Goal: Transaction & Acquisition: Purchase product/service

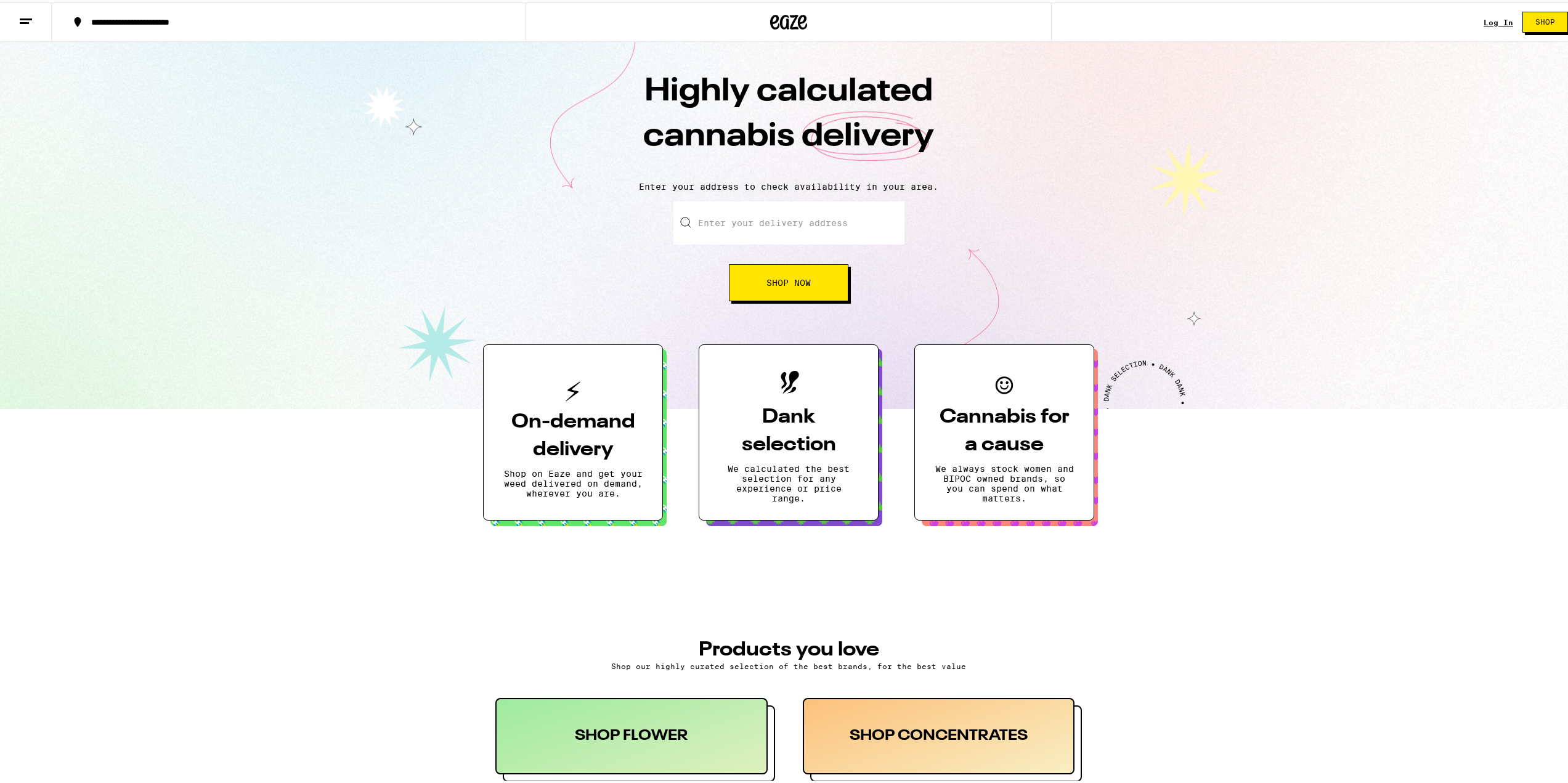
click at [786, 278] on span "Shop Now" at bounding box center [789, 281] width 45 height 9
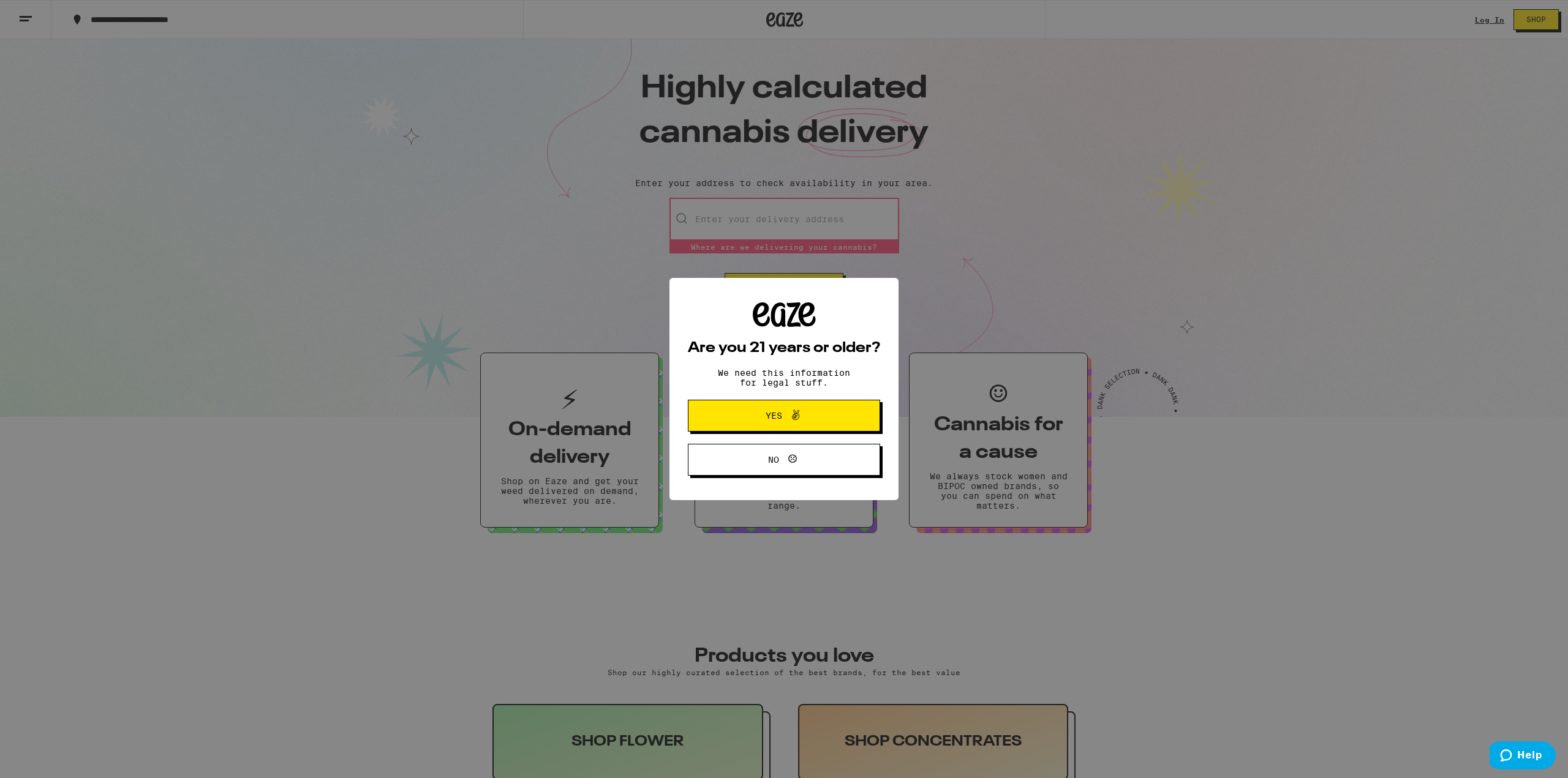
click at [770, 415] on span "Yes" at bounding box center [774, 416] width 16 height 9
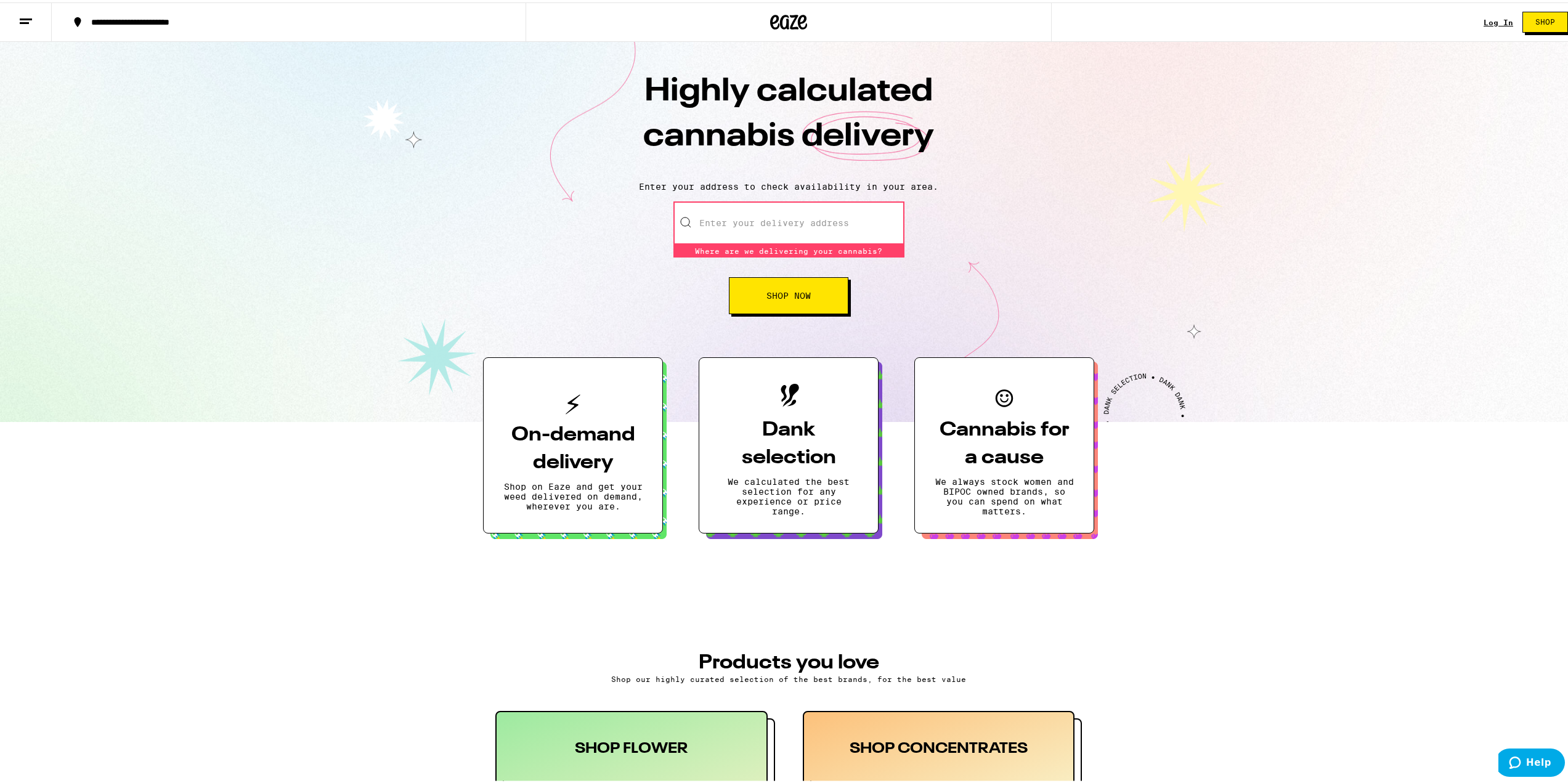
click at [746, 211] on input "Enter your delivery address" at bounding box center [789, 221] width 231 height 43
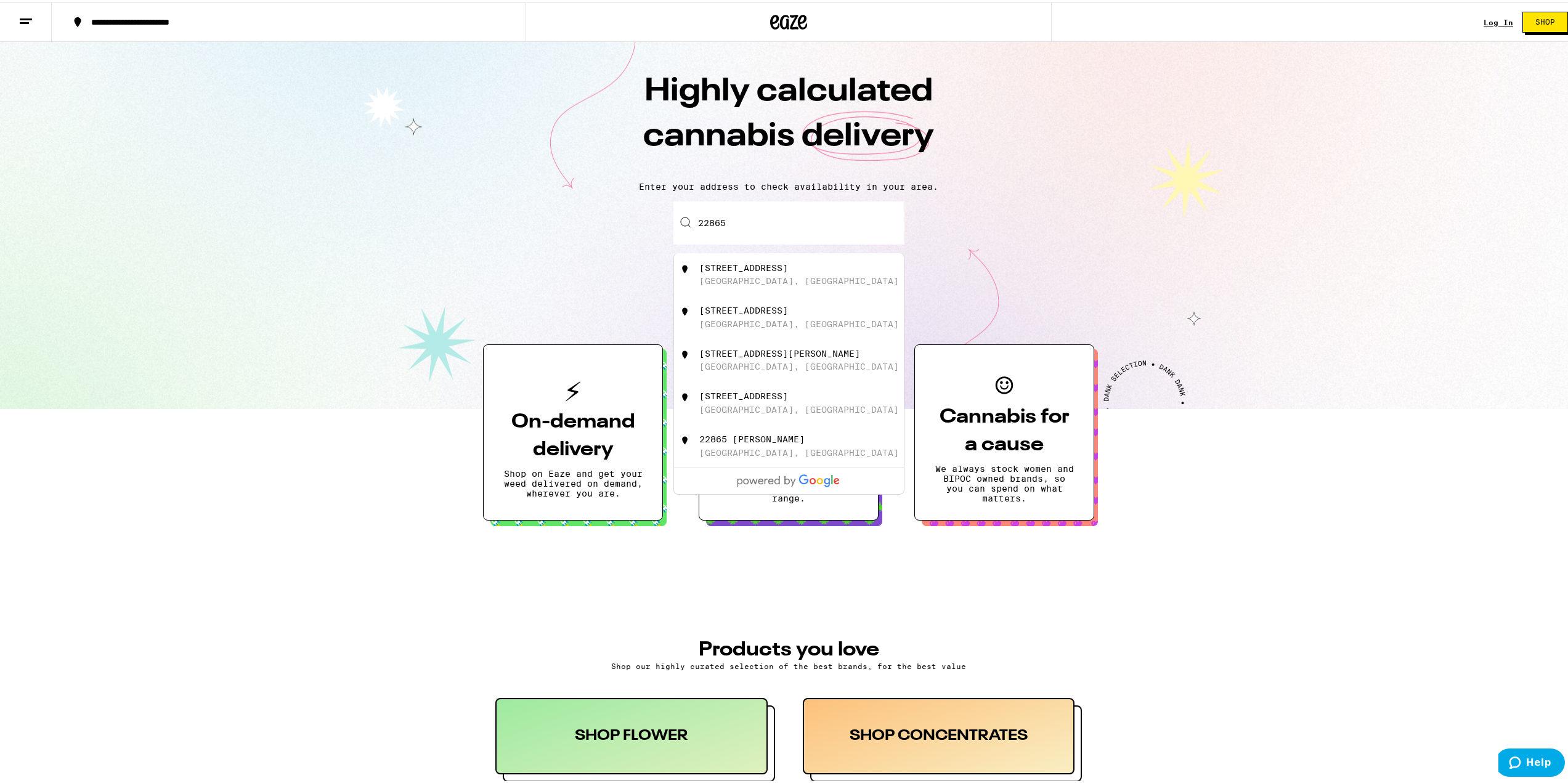
click at [743, 399] on div "[STREET_ADDRESS]" at bounding box center [743, 393] width 89 height 10
type input "[STREET_ADDRESS]"
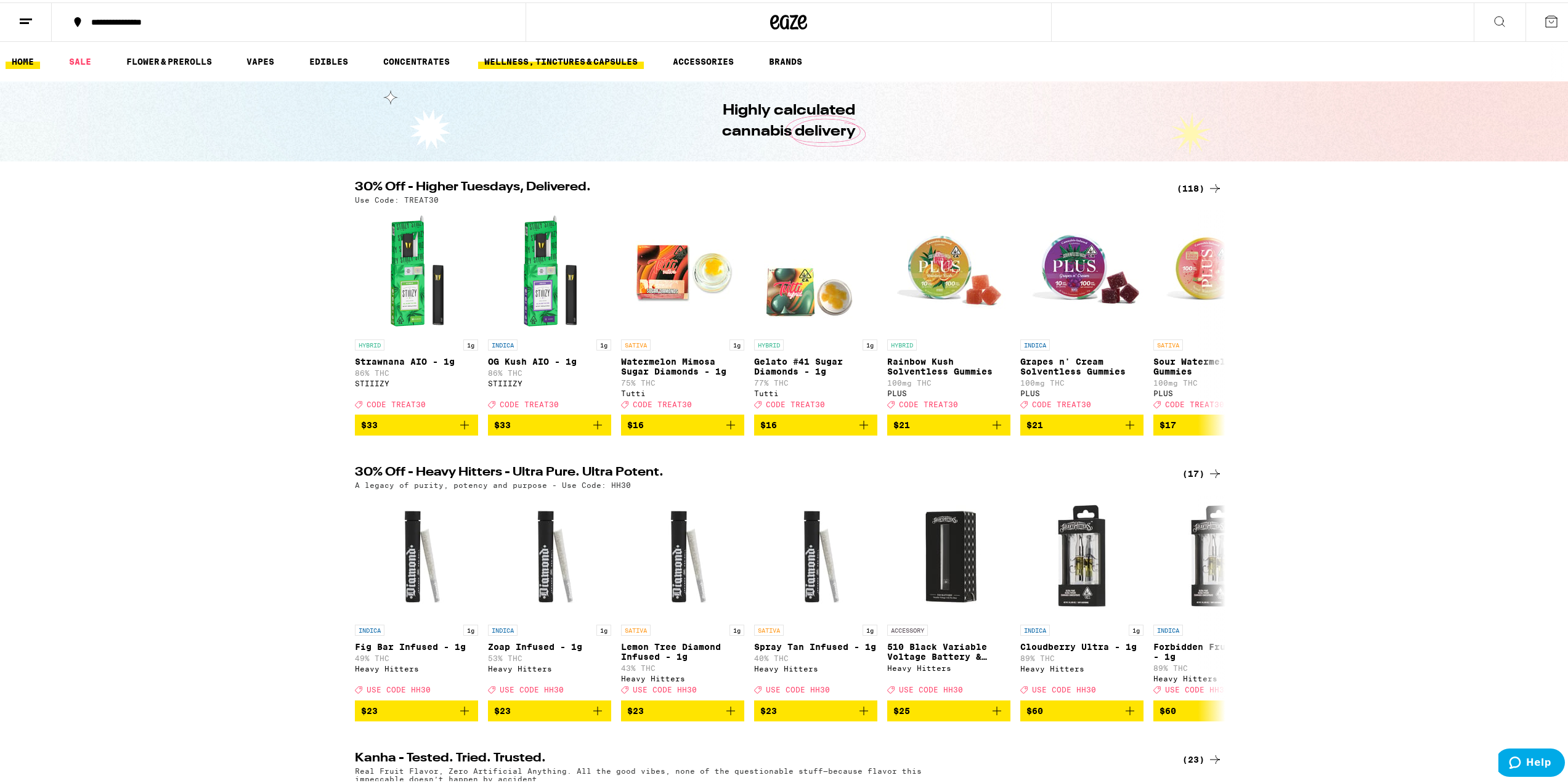
click at [575, 63] on link "WELLNESS, TINCTURES & CAPSULES" at bounding box center [561, 59] width 165 height 15
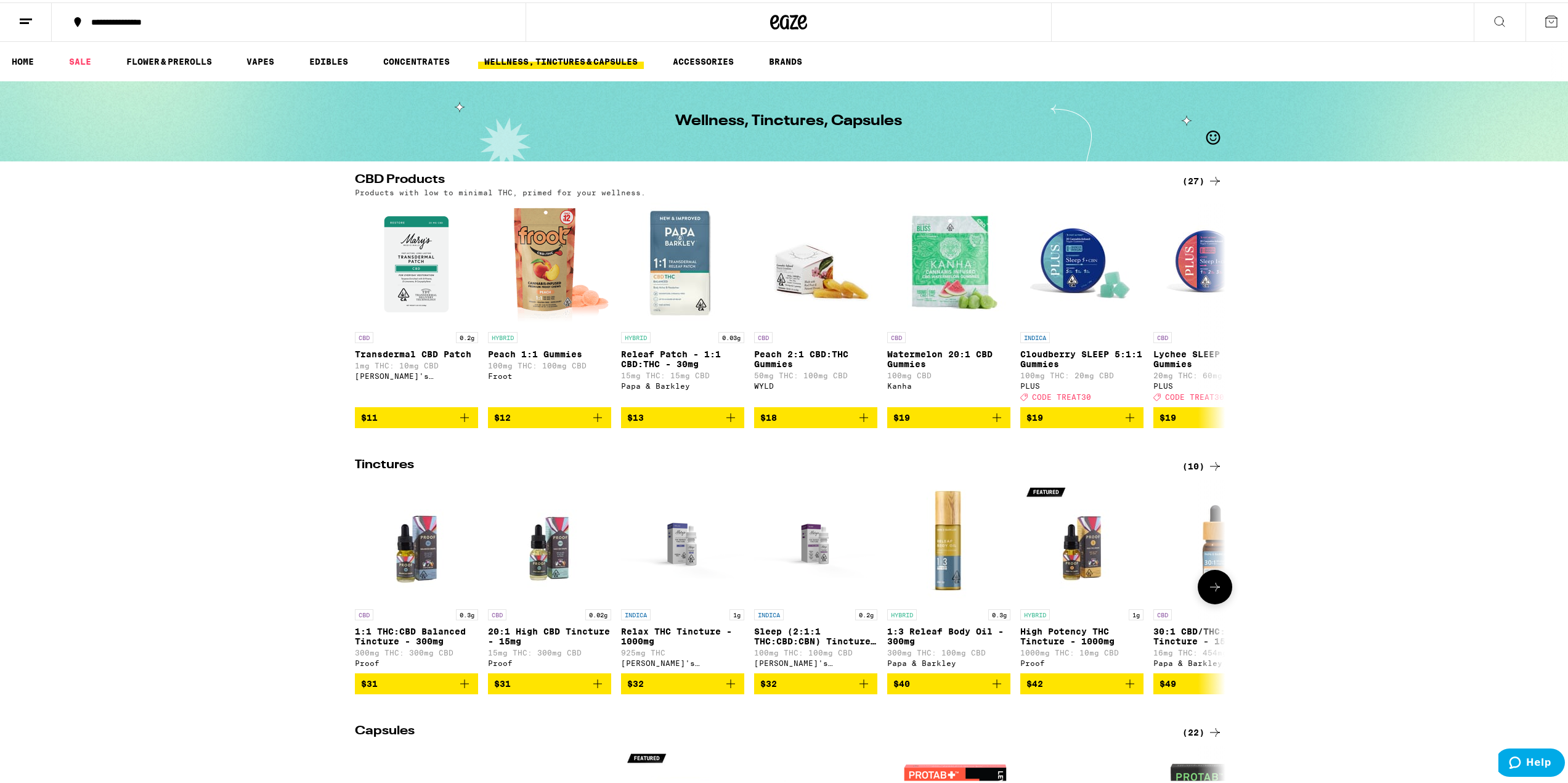
click at [1213, 592] on icon at bounding box center [1215, 585] width 15 height 15
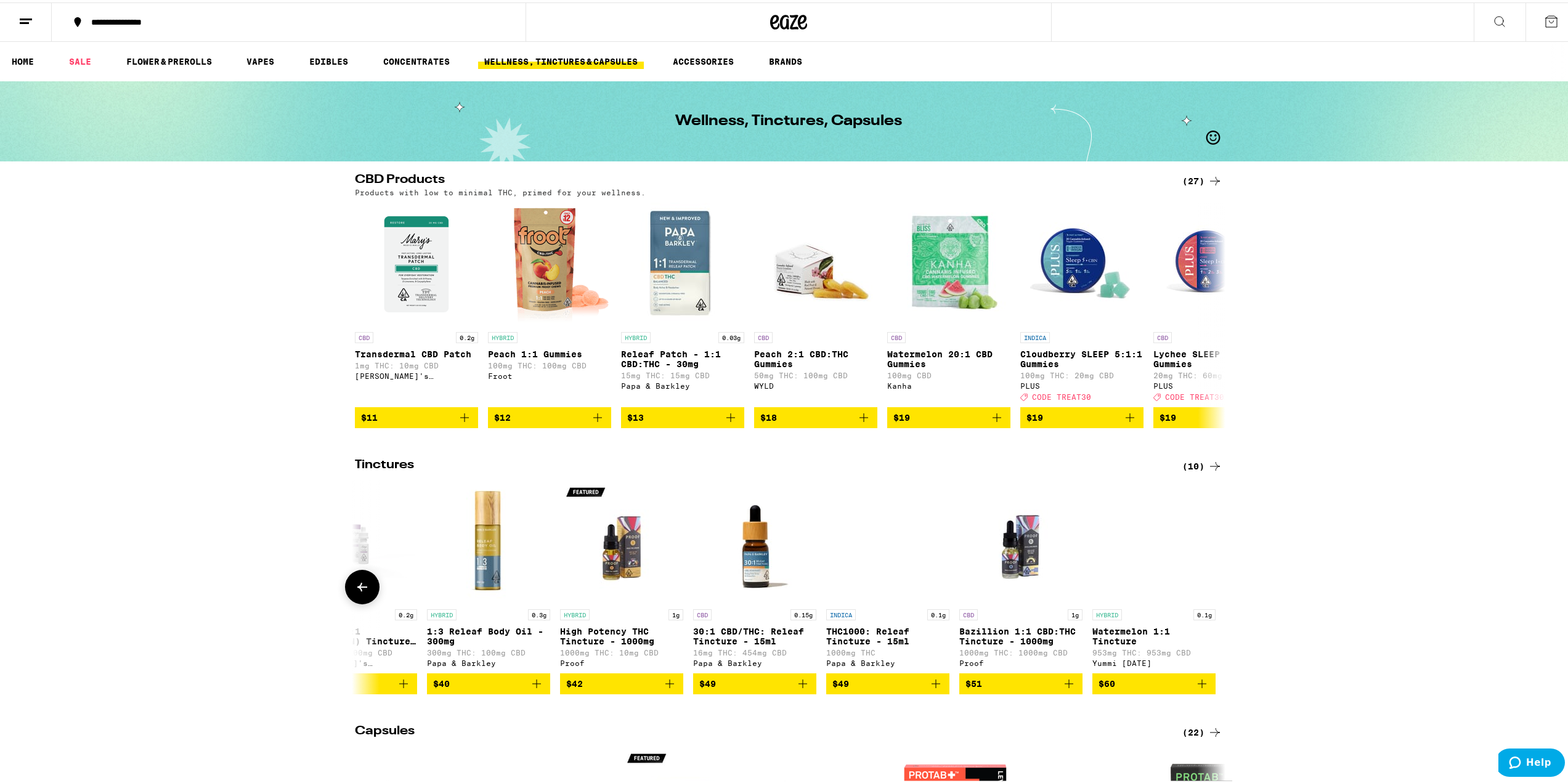
scroll to position [0, 463]
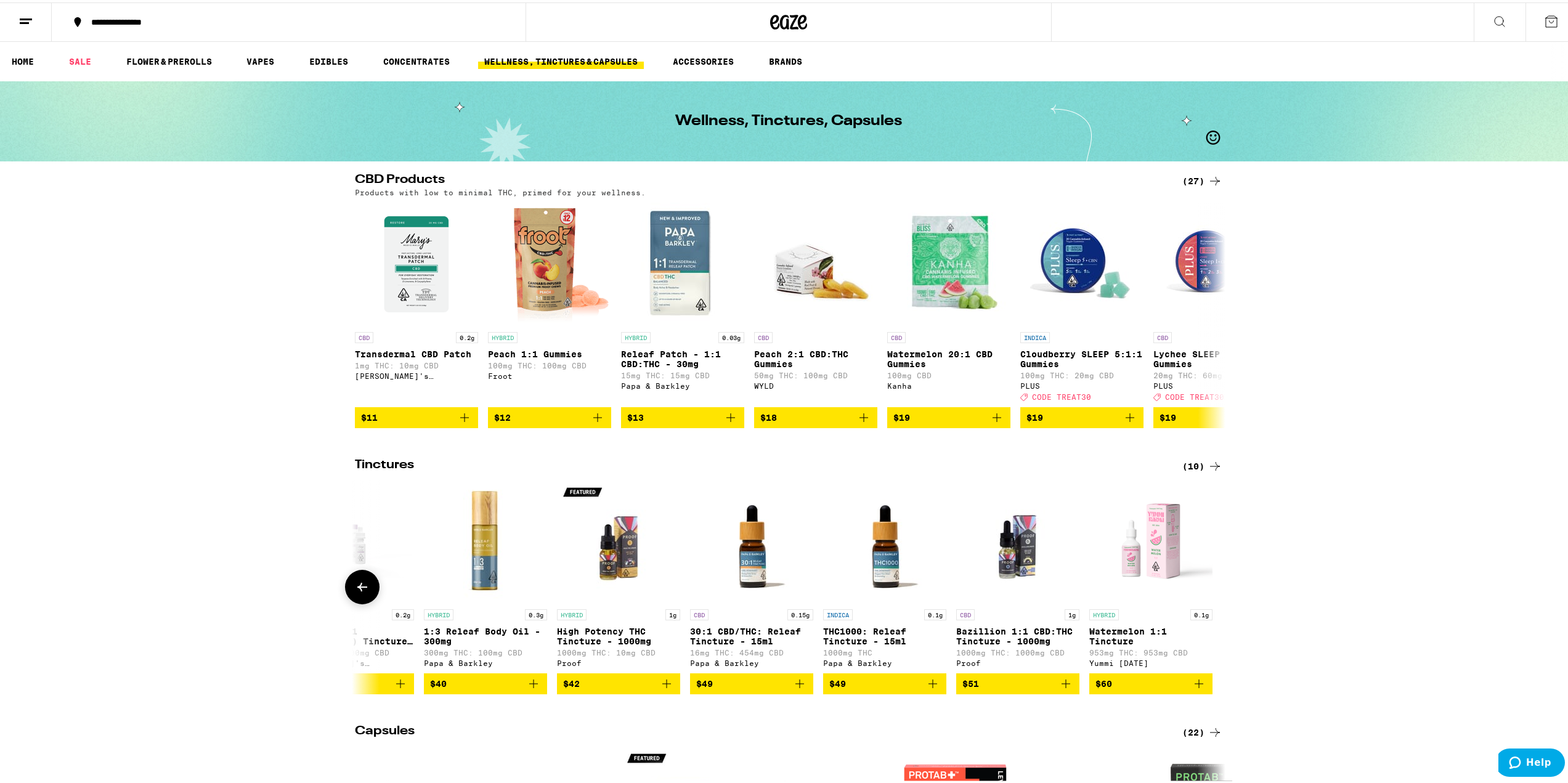
click at [362, 592] on icon at bounding box center [362, 585] width 15 height 15
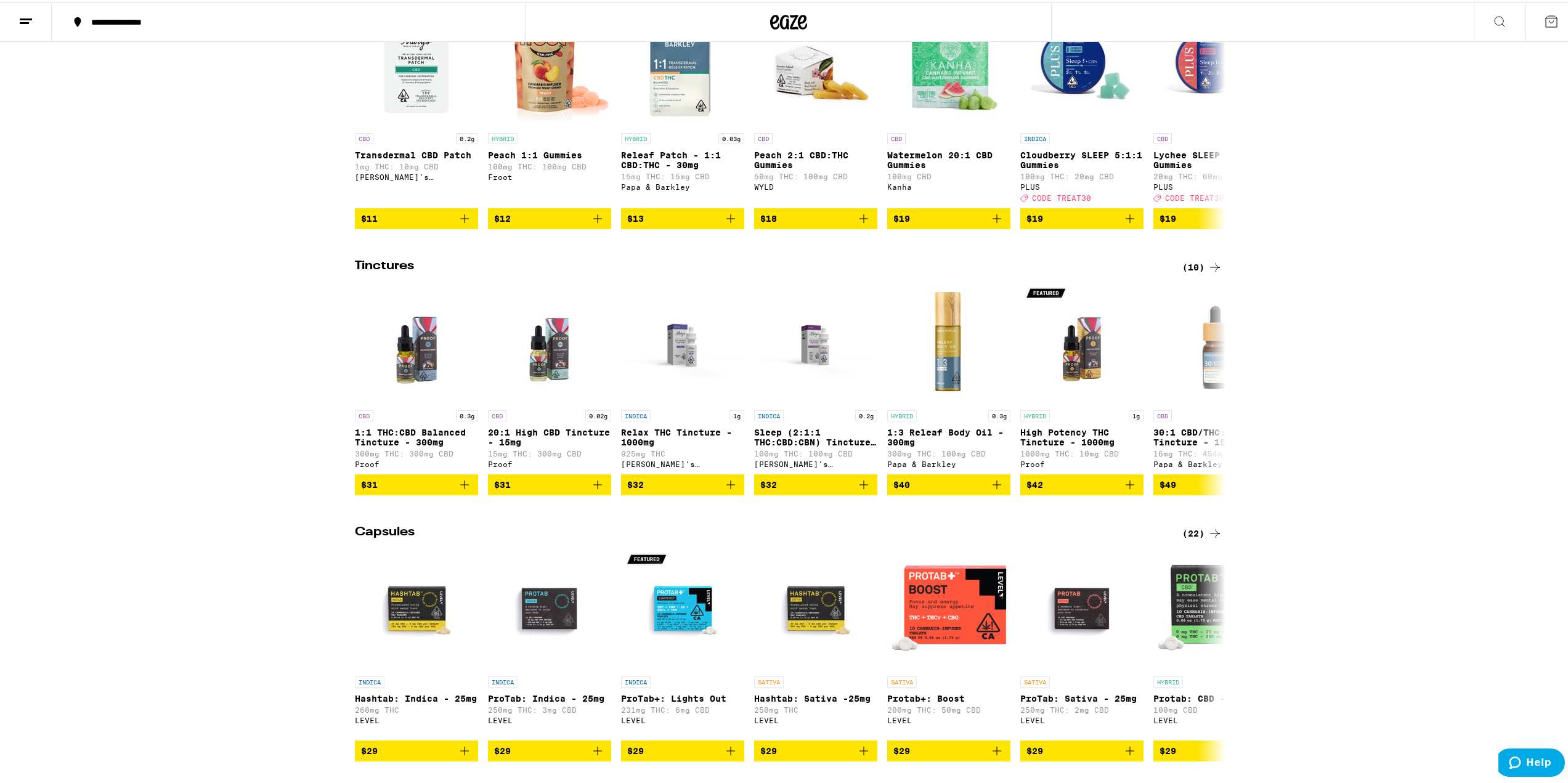
scroll to position [0, 0]
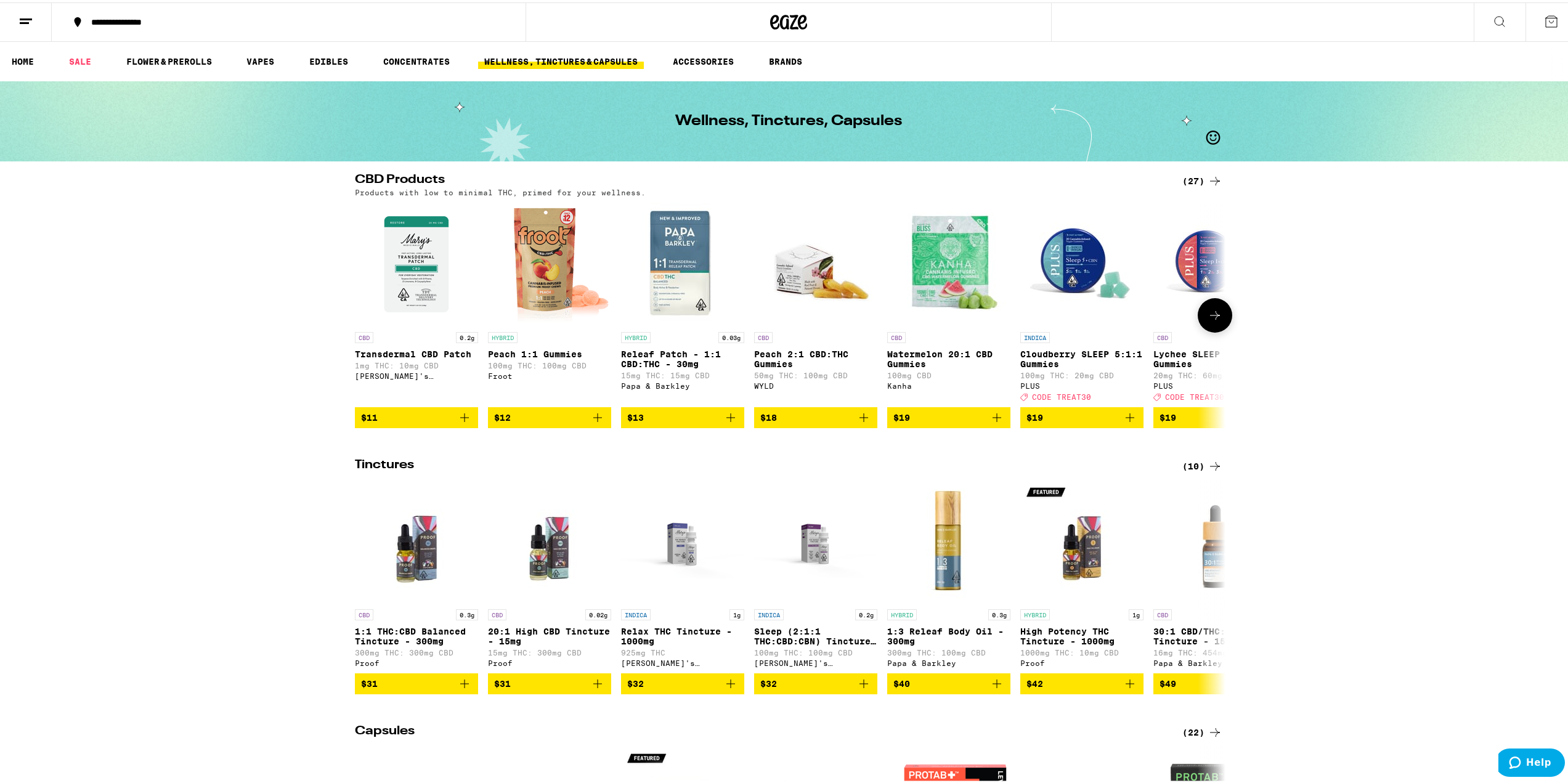
click at [1207, 312] on icon at bounding box center [1215, 313] width 15 height 15
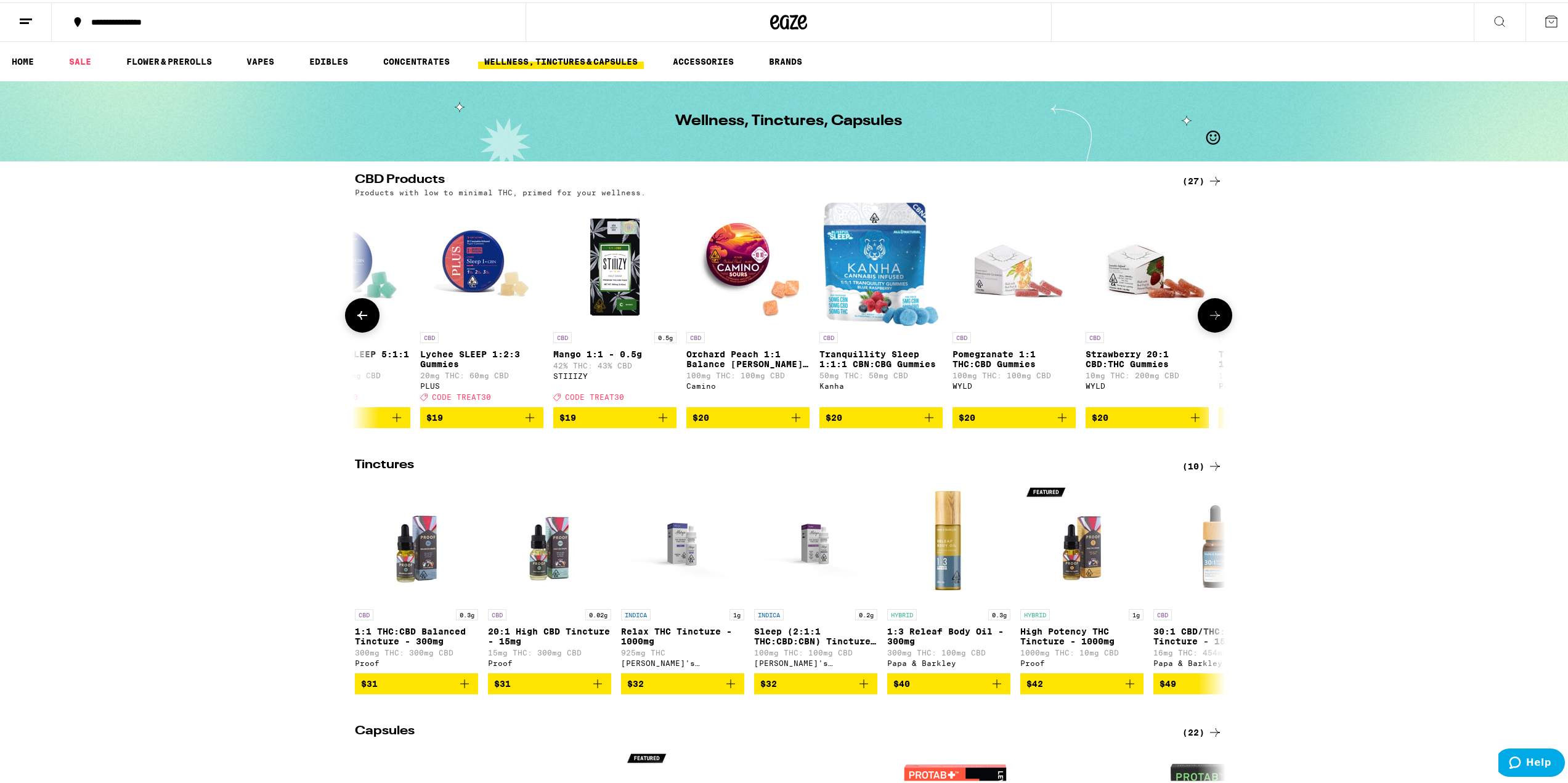
click at [1207, 312] on icon at bounding box center [1215, 313] width 15 height 15
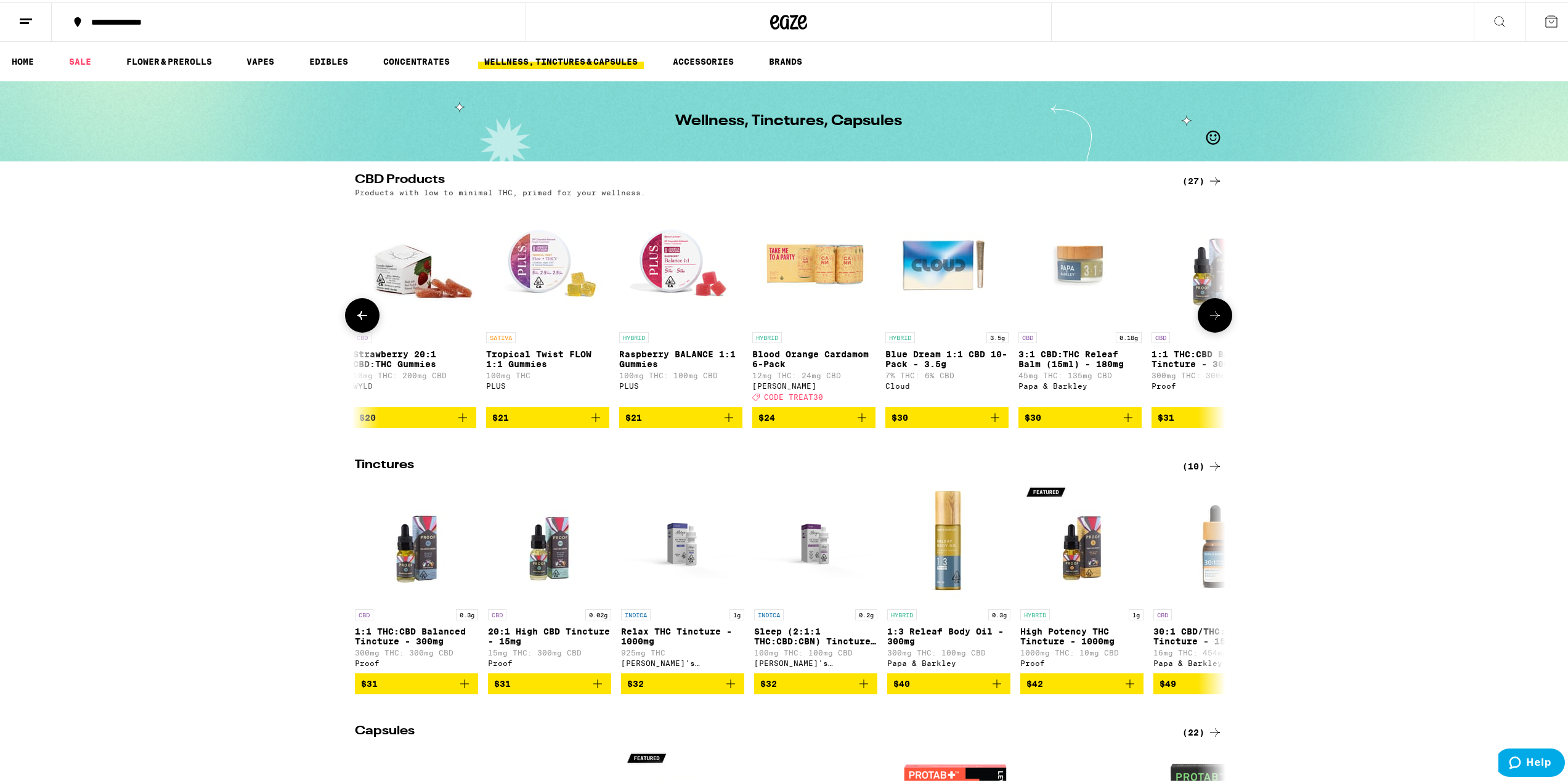
scroll to position [0, 1466]
click at [1207, 312] on icon at bounding box center [1215, 313] width 15 height 15
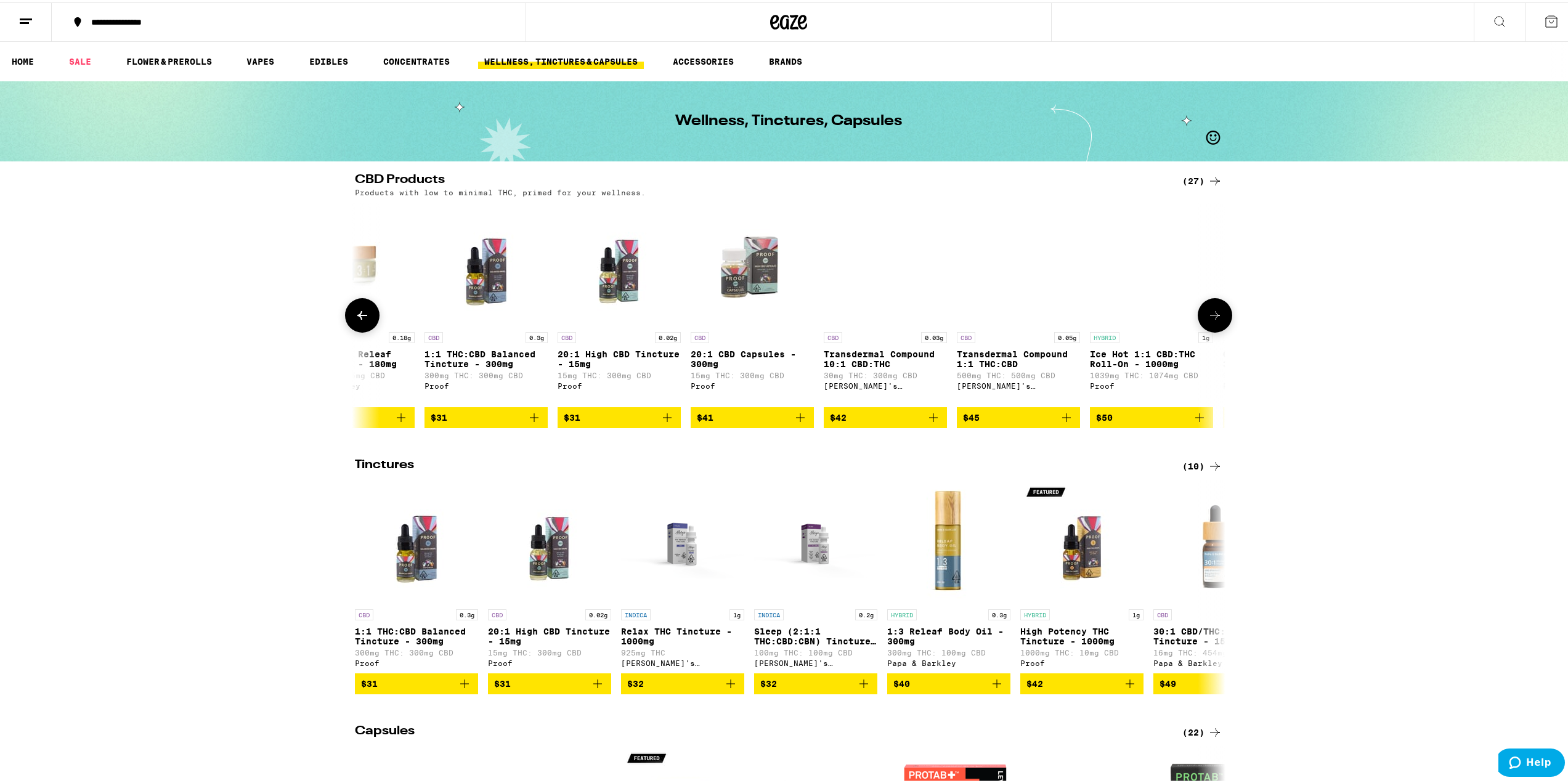
scroll to position [0, 2200]
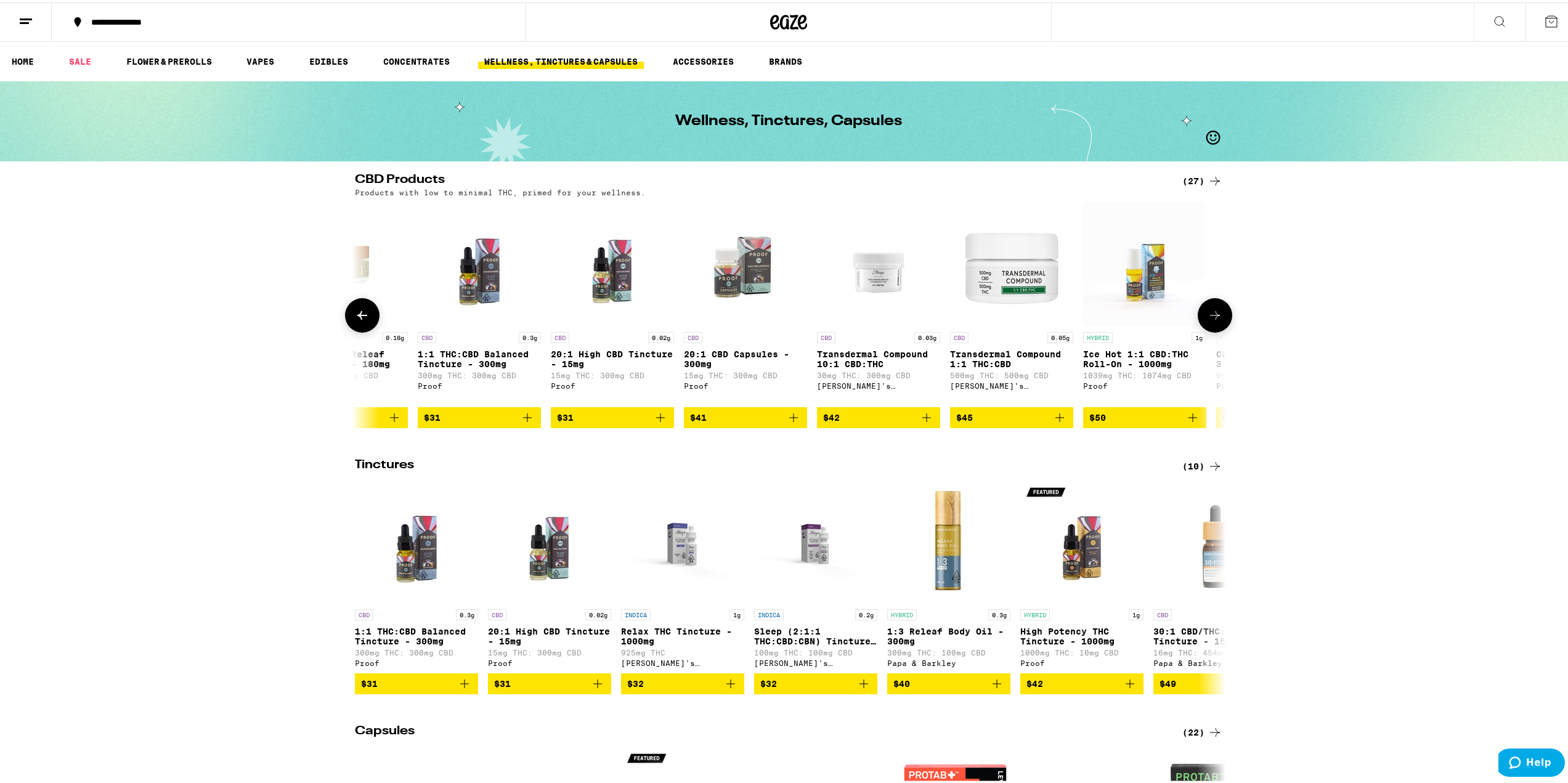
click at [1207, 312] on icon at bounding box center [1215, 313] width 15 height 15
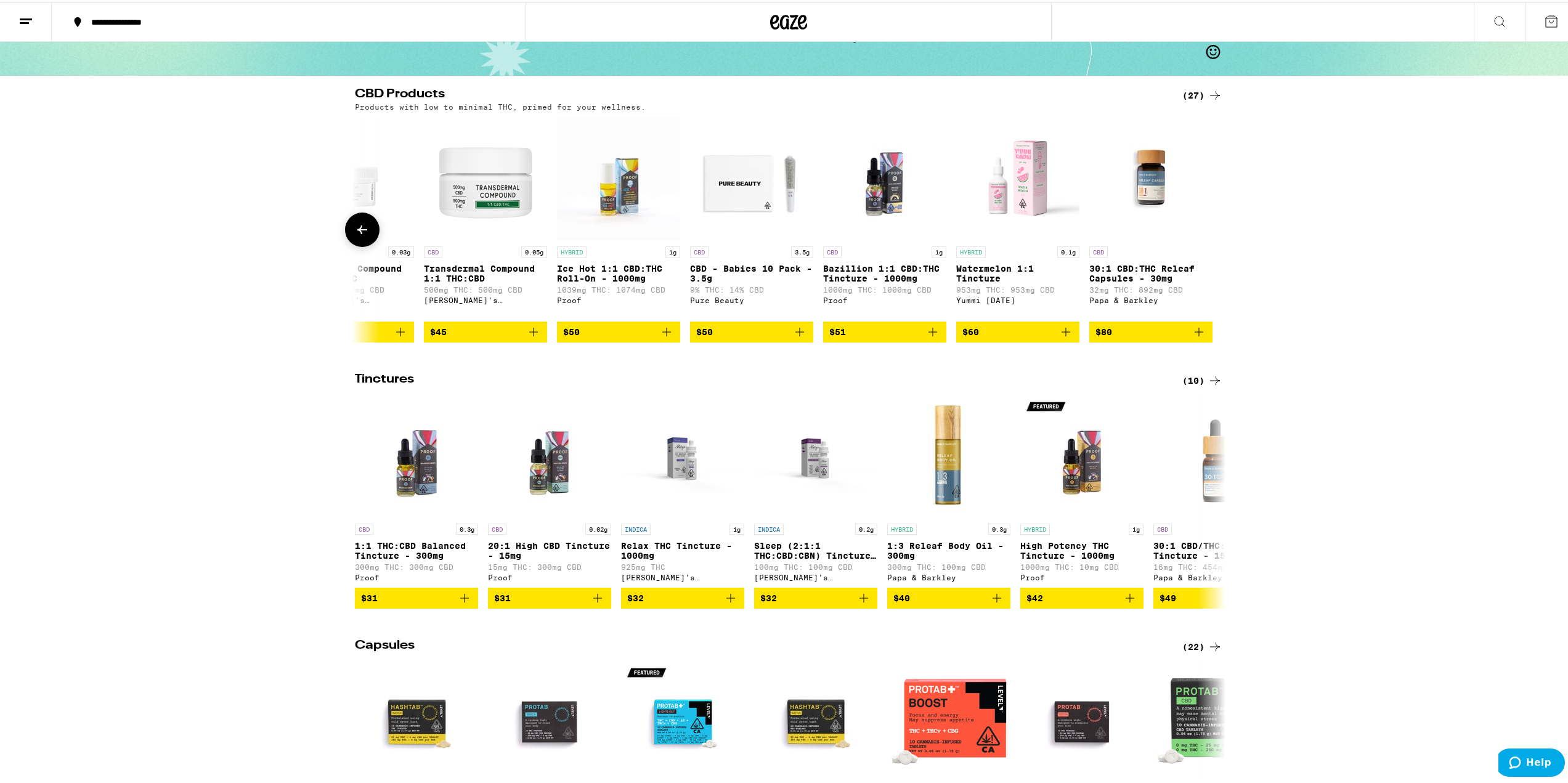
scroll to position [123, 0]
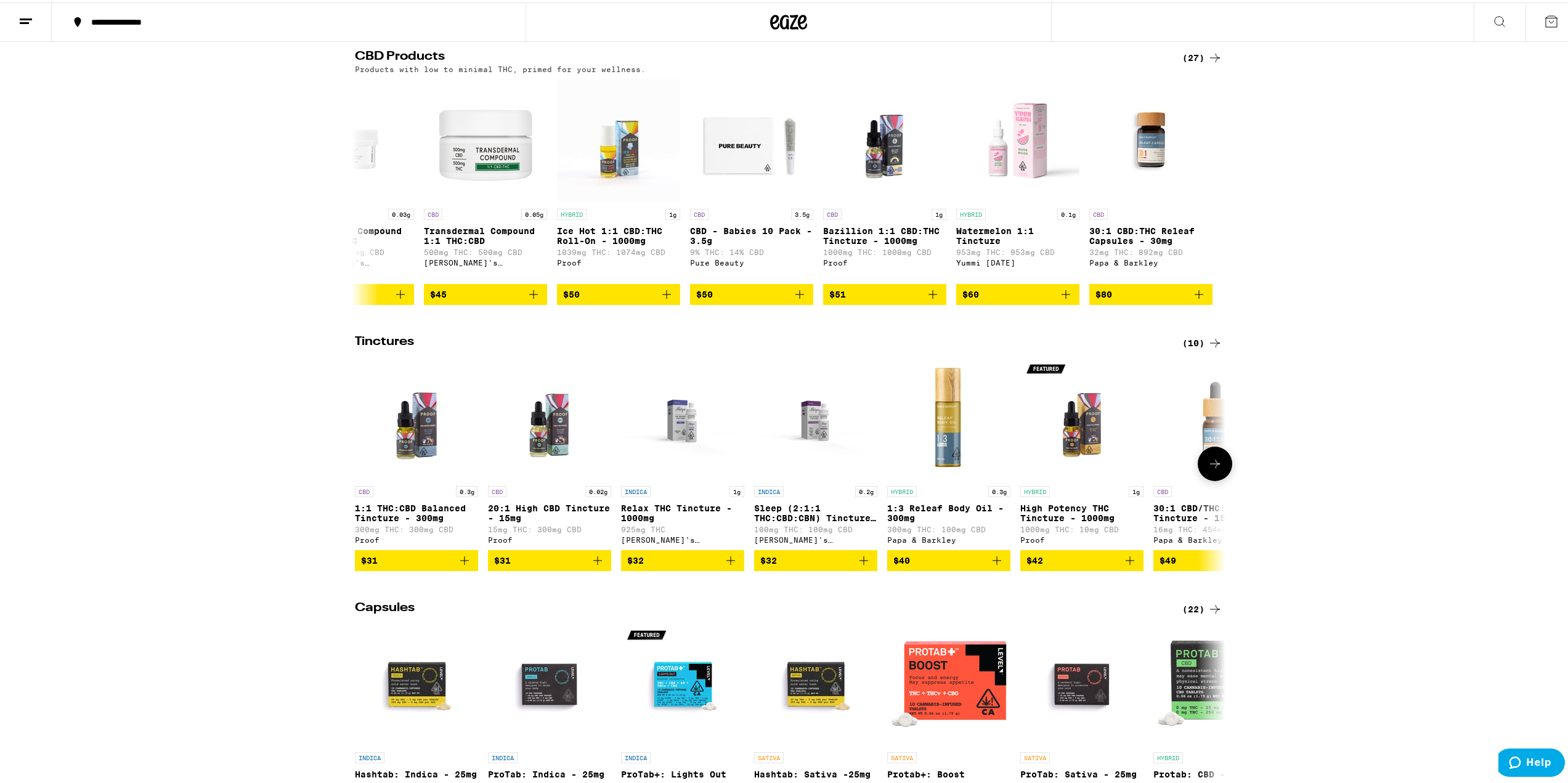
click at [1214, 466] on button at bounding box center [1215, 461] width 34 height 34
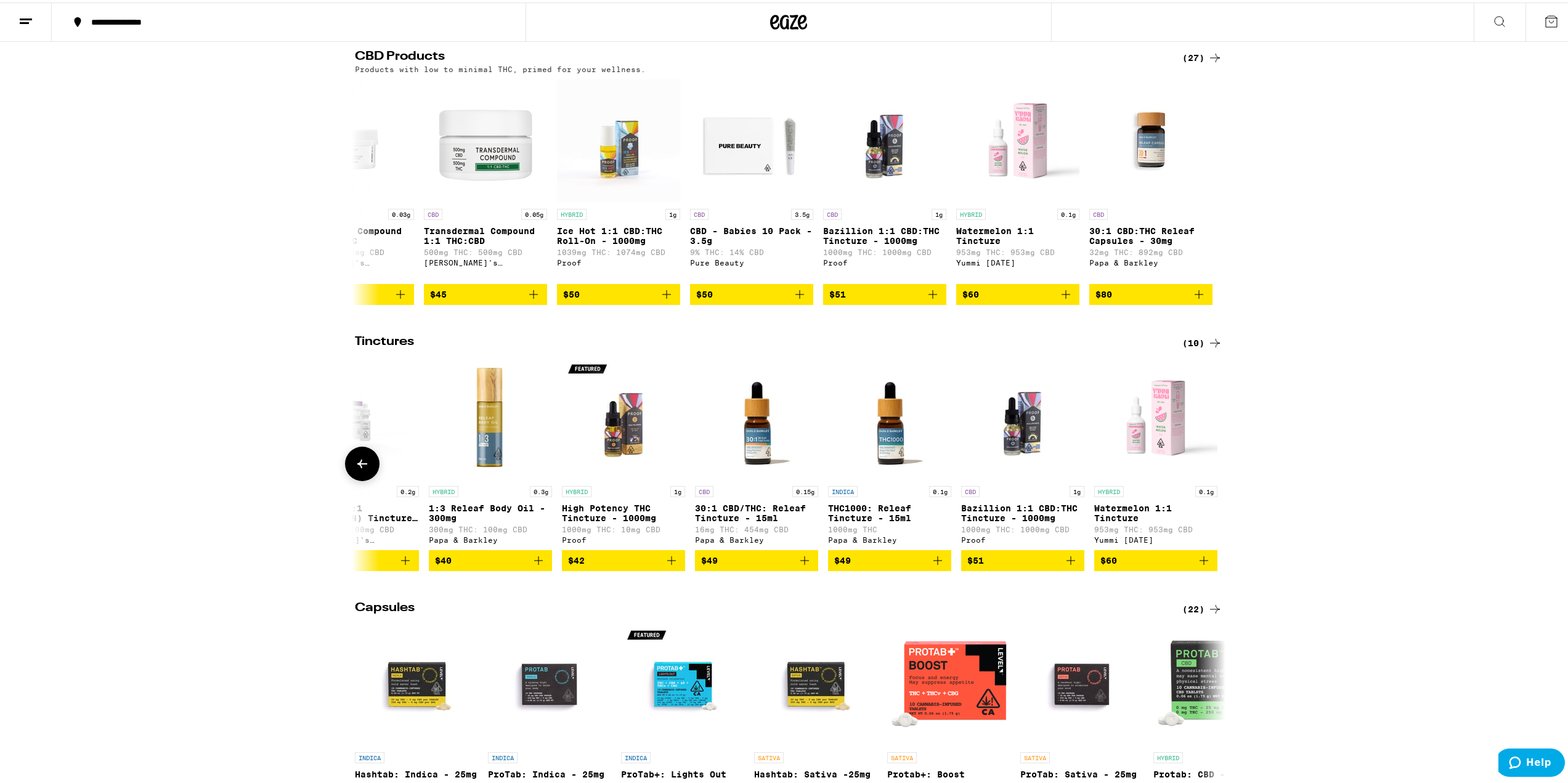
scroll to position [0, 463]
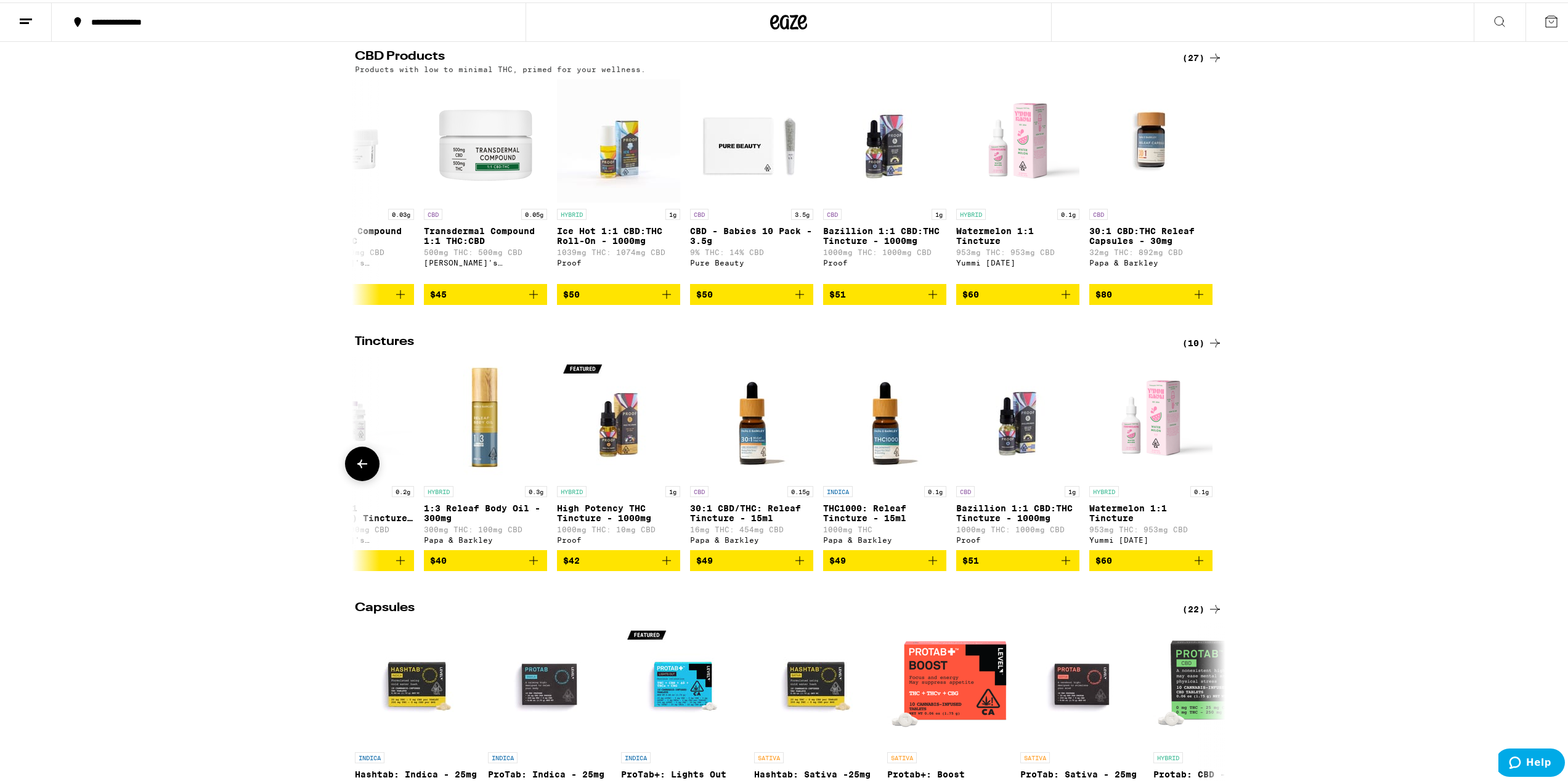
click at [1214, 466] on div at bounding box center [1215, 461] width 34 height 34
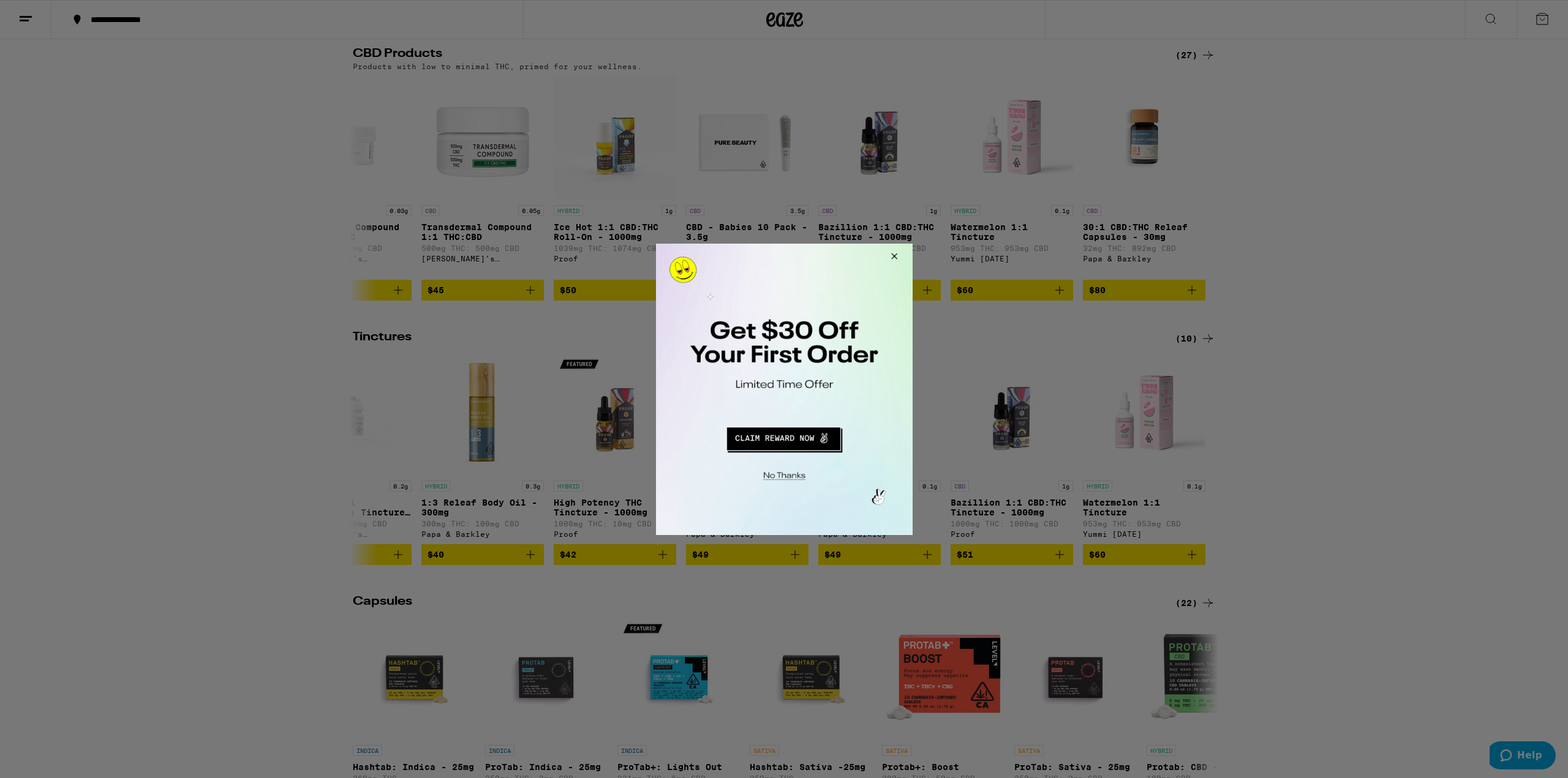
click at [891, 256] on button "Close Modal" at bounding box center [892, 258] width 33 height 30
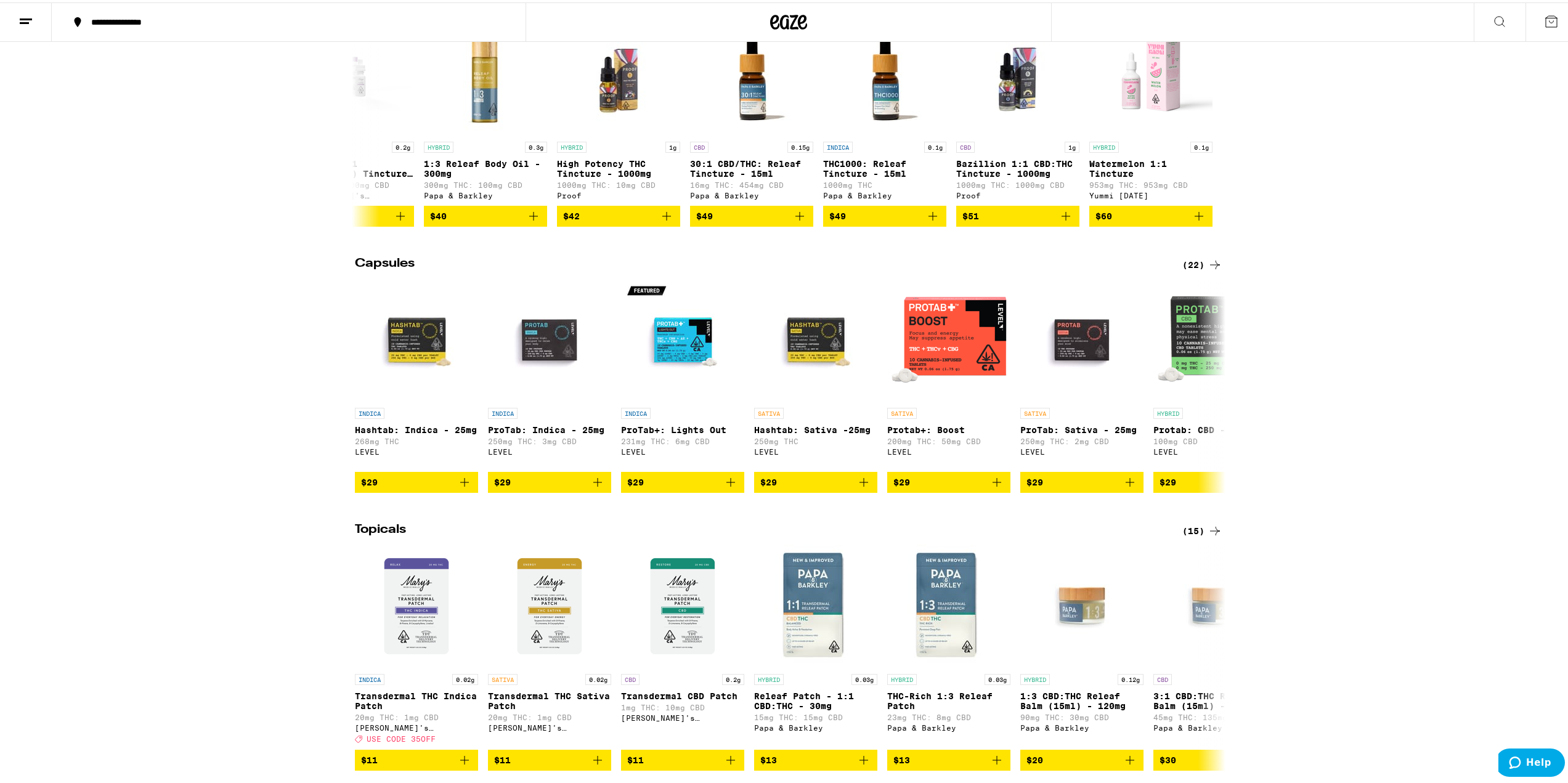
scroll to position [554, 0]
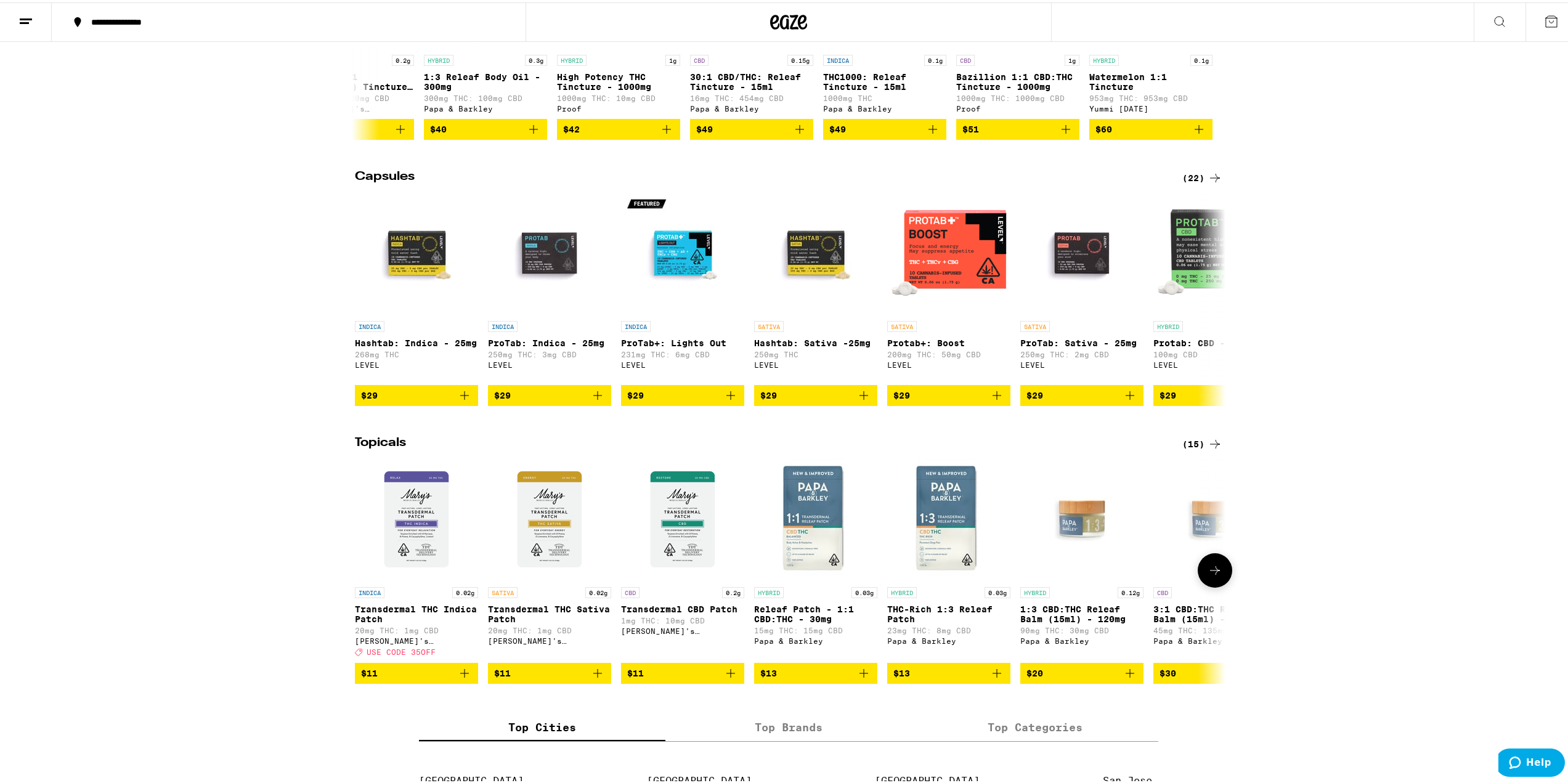
click at [1210, 572] on icon at bounding box center [1214, 568] width 10 height 9
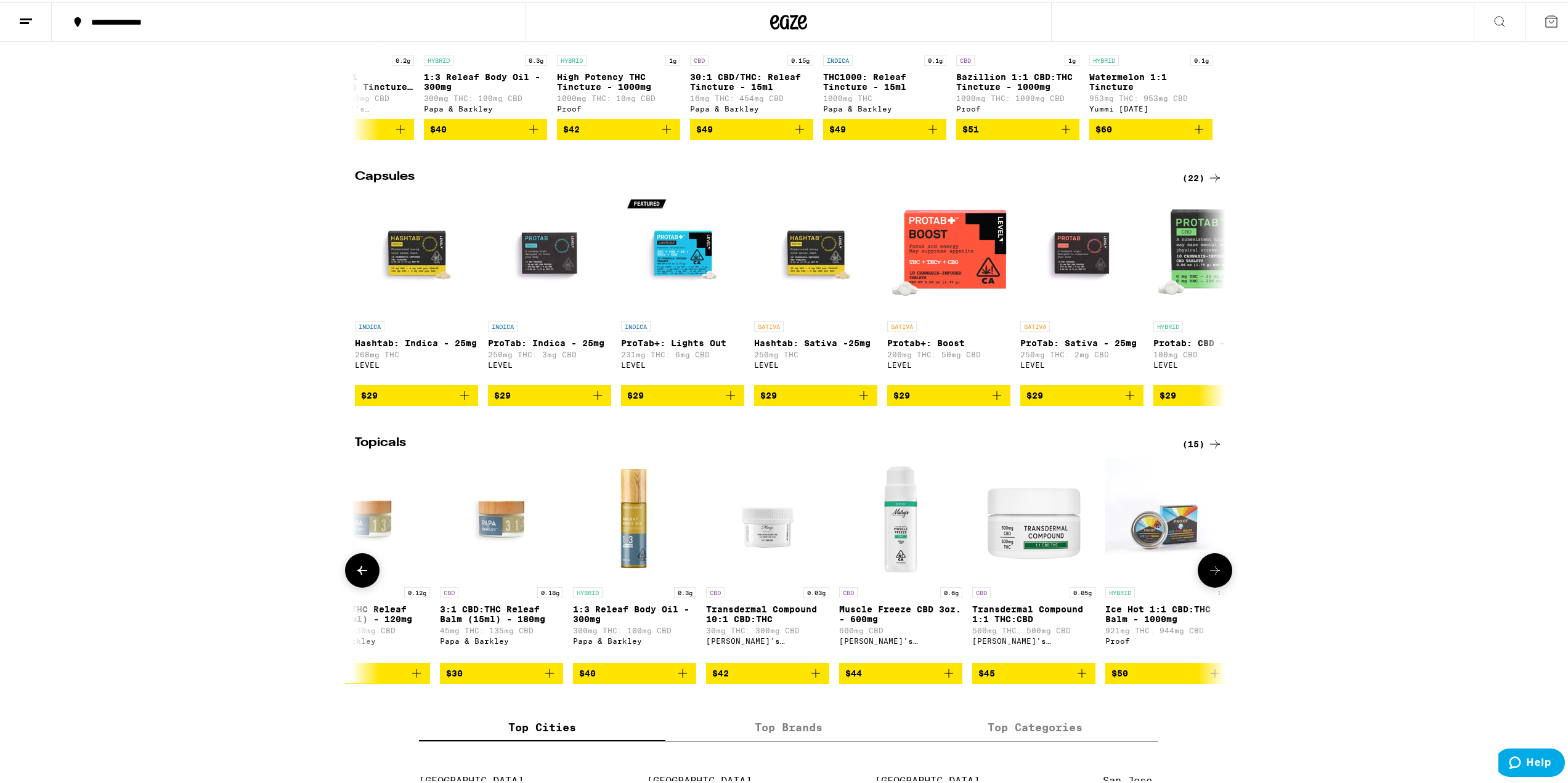
click at [1210, 572] on icon at bounding box center [1214, 568] width 10 height 9
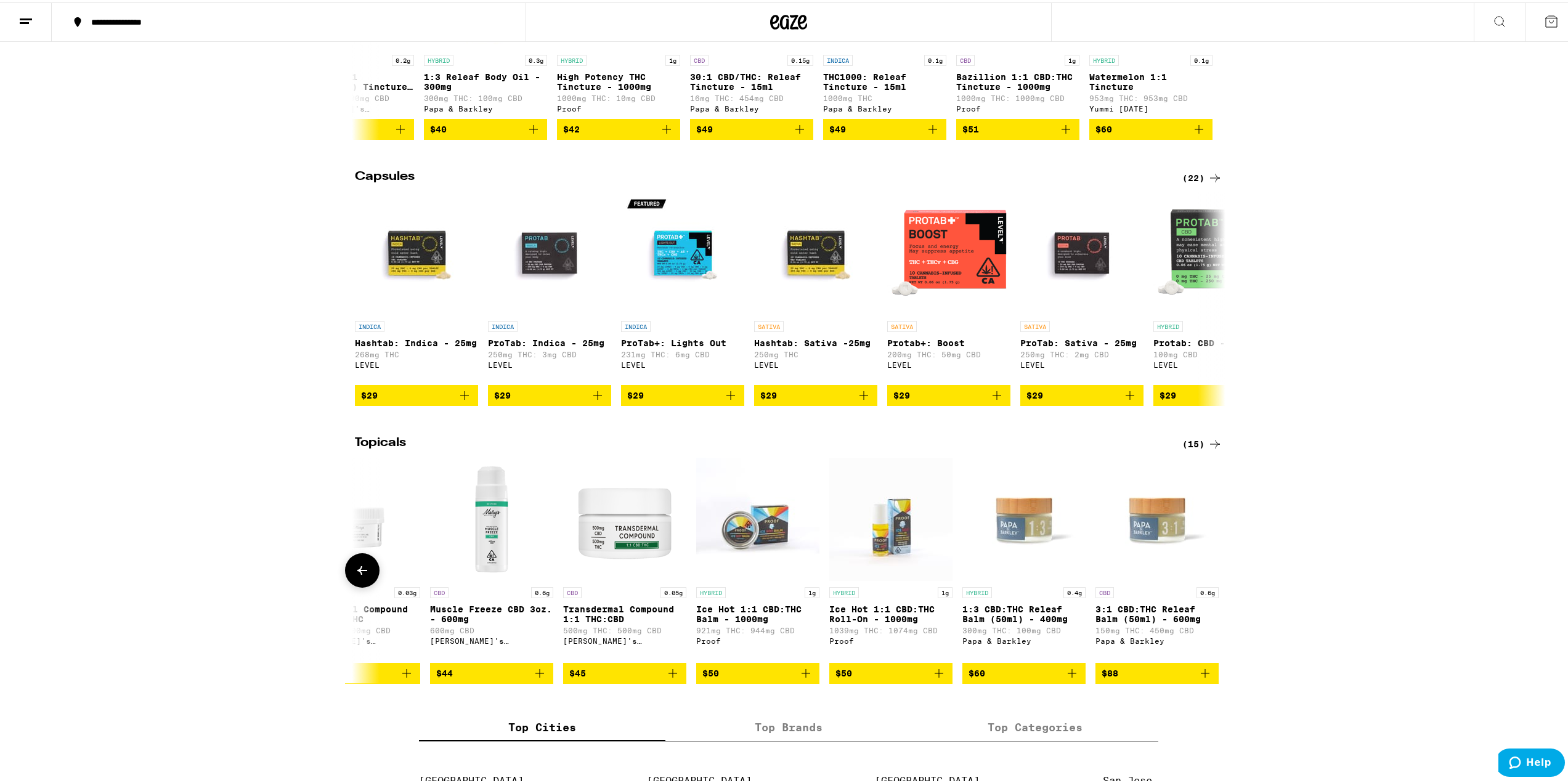
click at [1215, 568] on icon at bounding box center [1215, 568] width 0 height 0
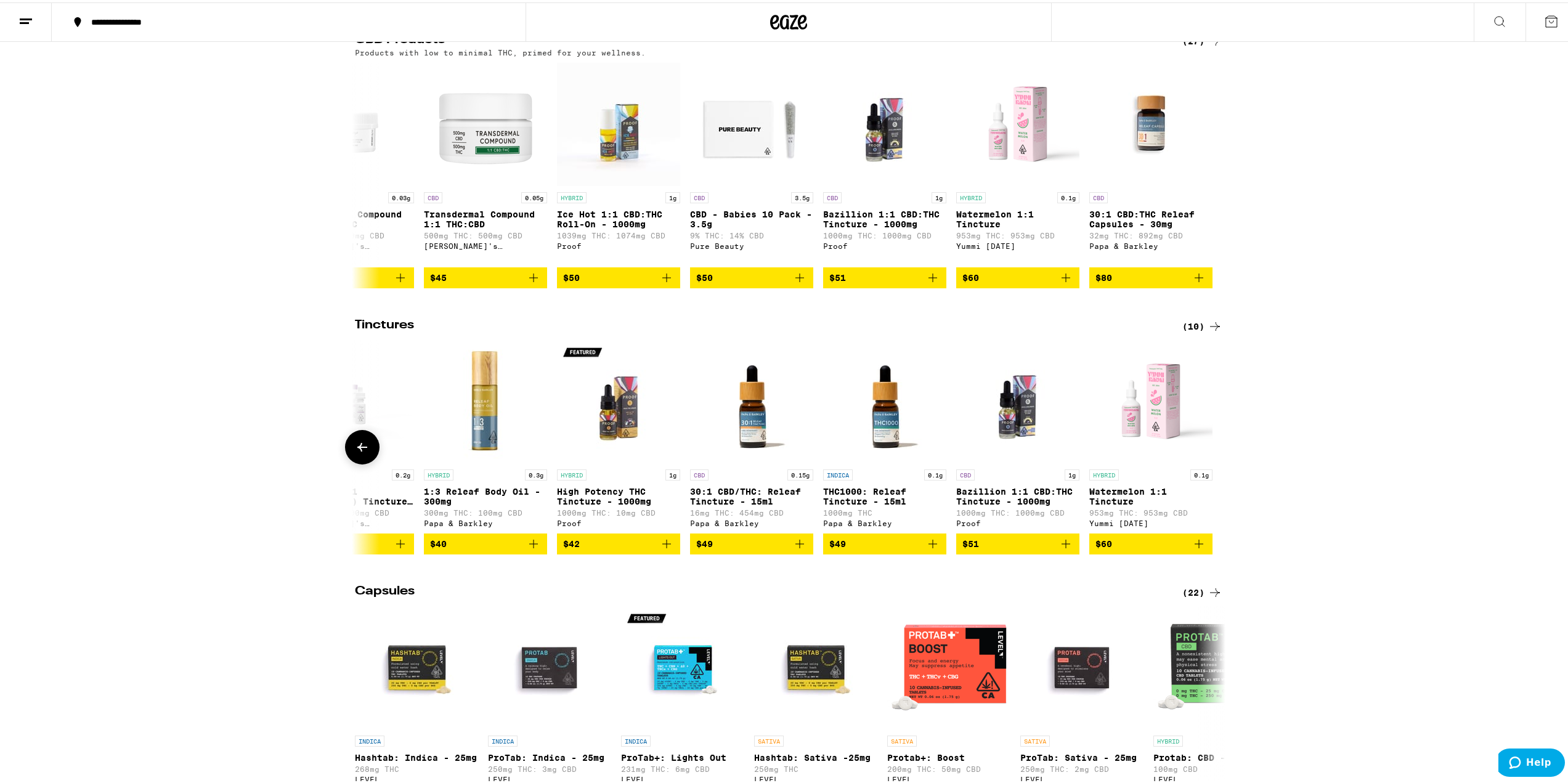
scroll to position [0, 0]
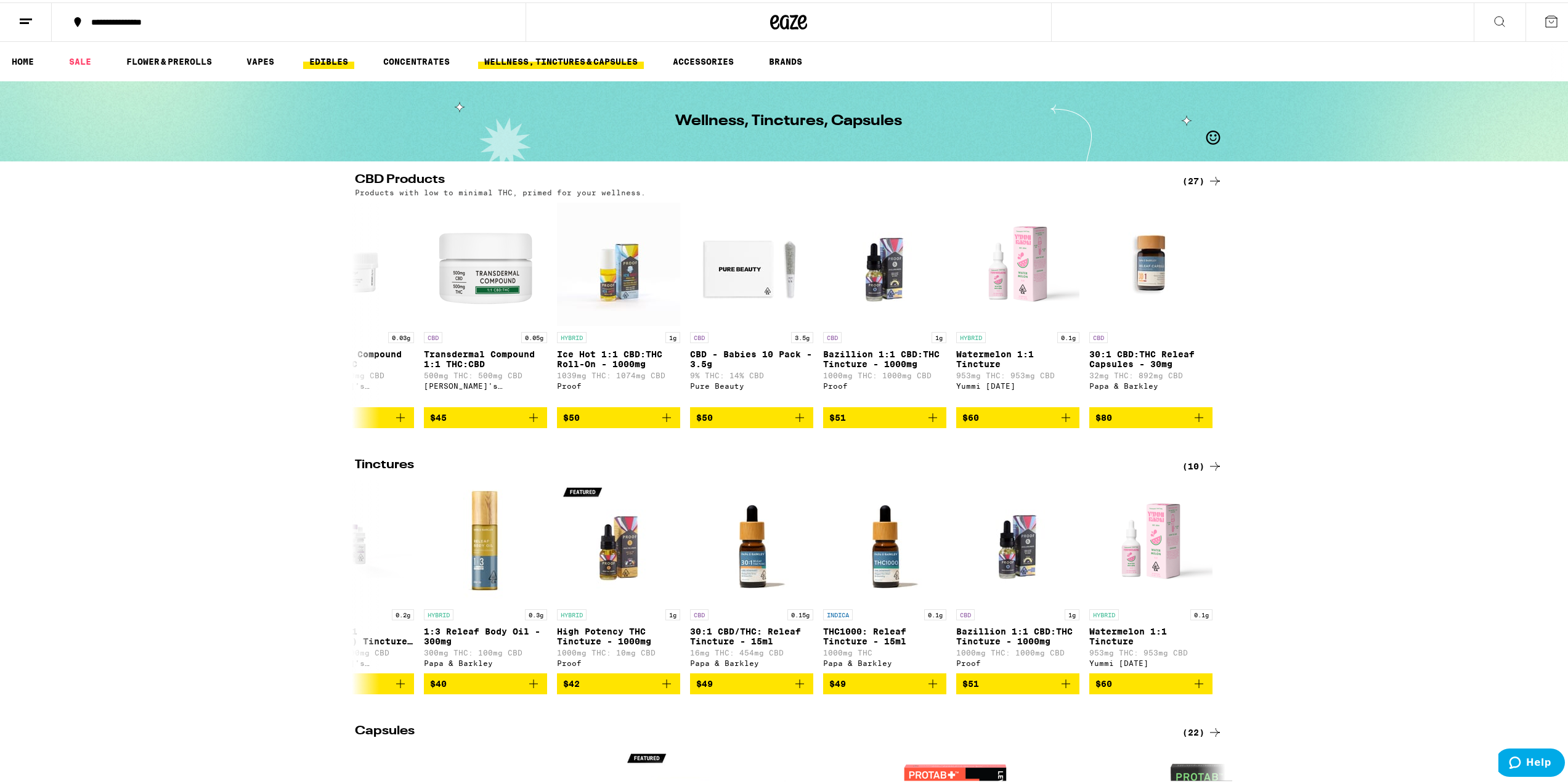
click at [344, 64] on link "EDIBLES" at bounding box center [328, 59] width 51 height 15
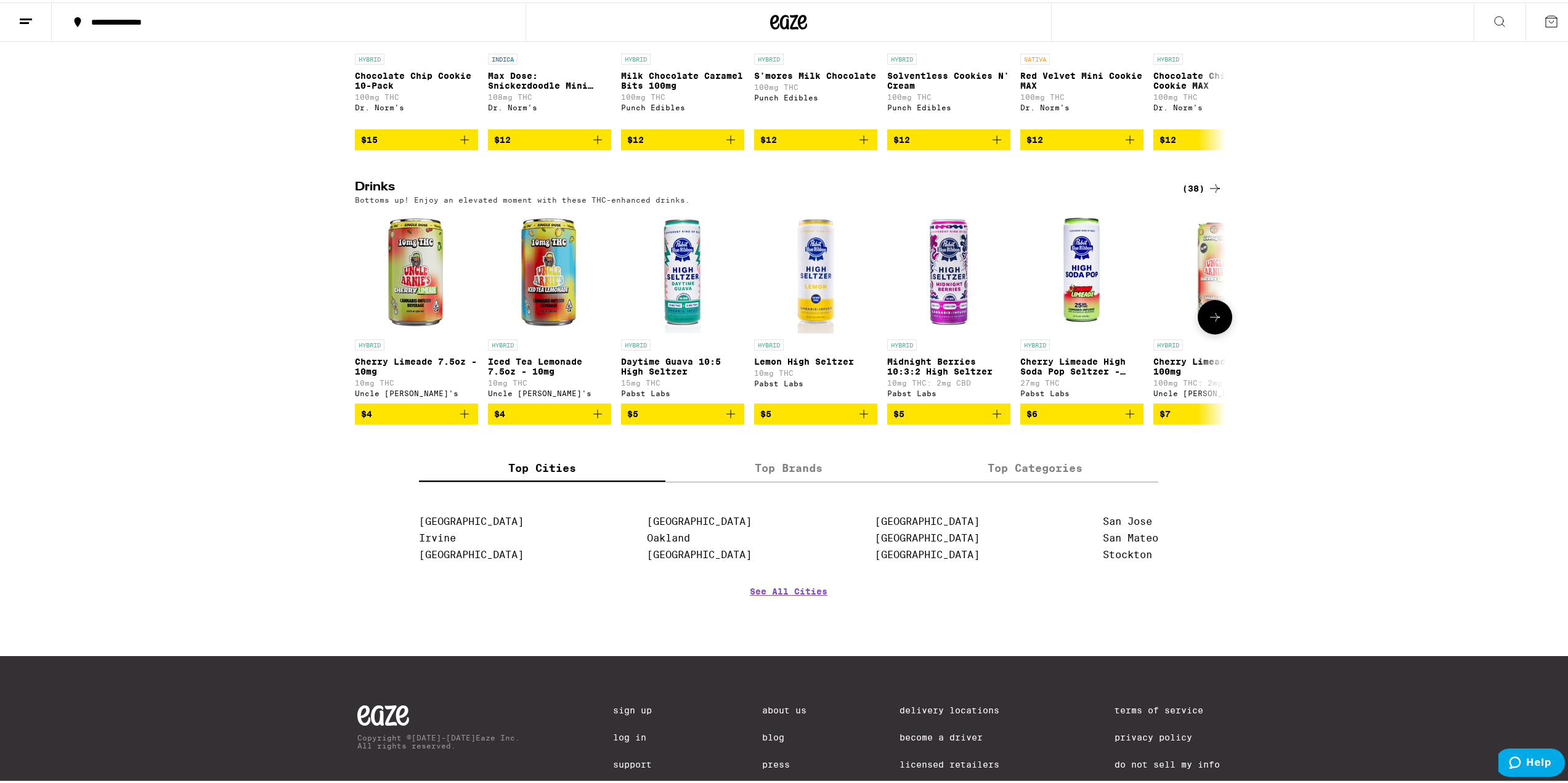
scroll to position [554, 0]
